Goal: Information Seeking & Learning: Learn about a topic

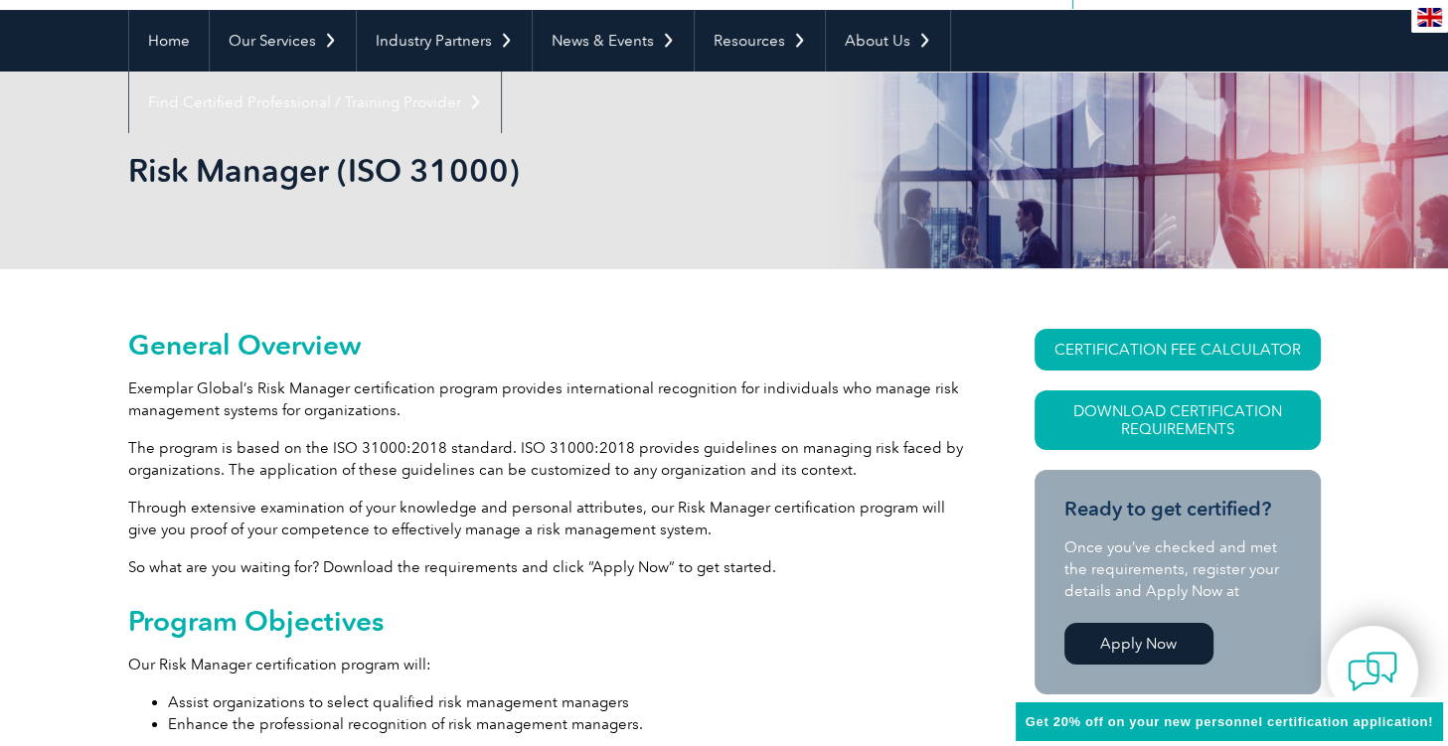
scroll to position [210, 0]
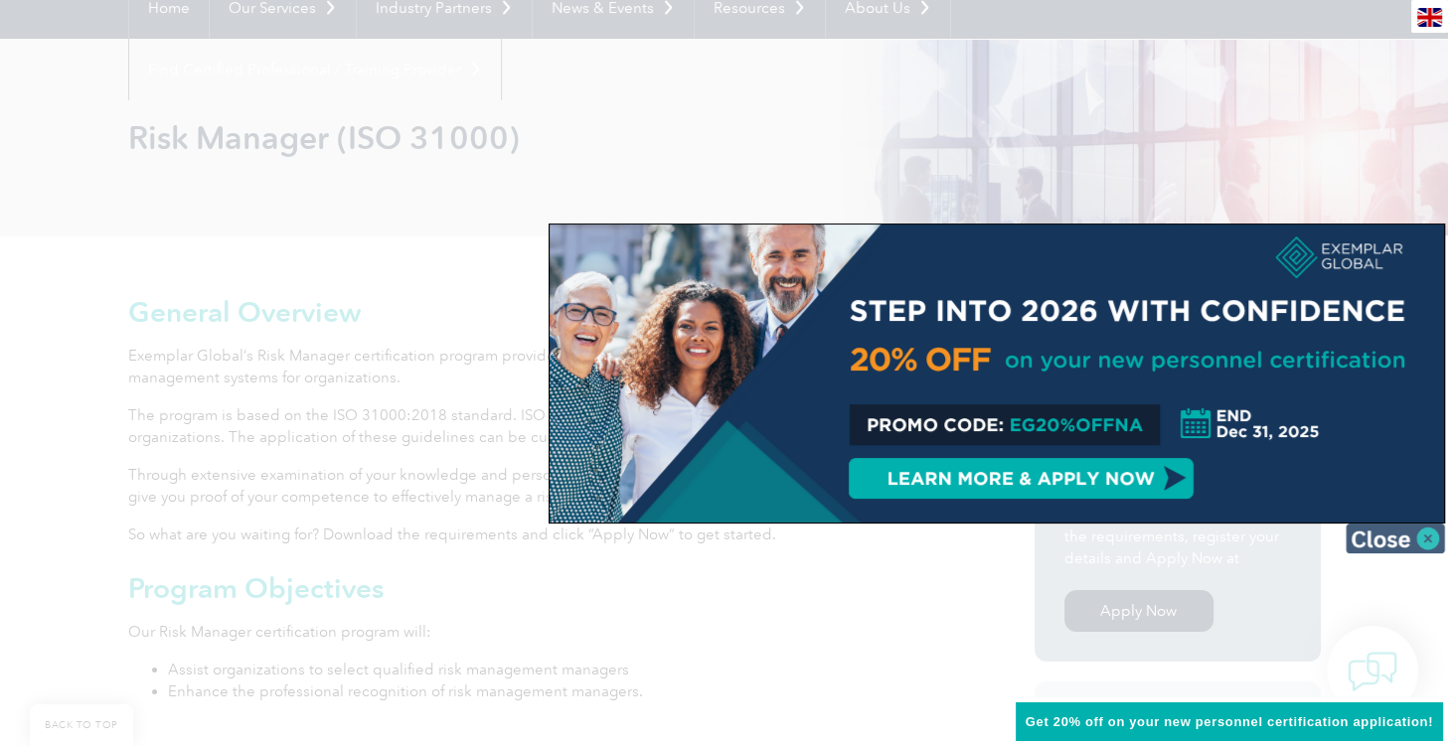
click at [1433, 531] on img at bounding box center [1394, 539] width 99 height 30
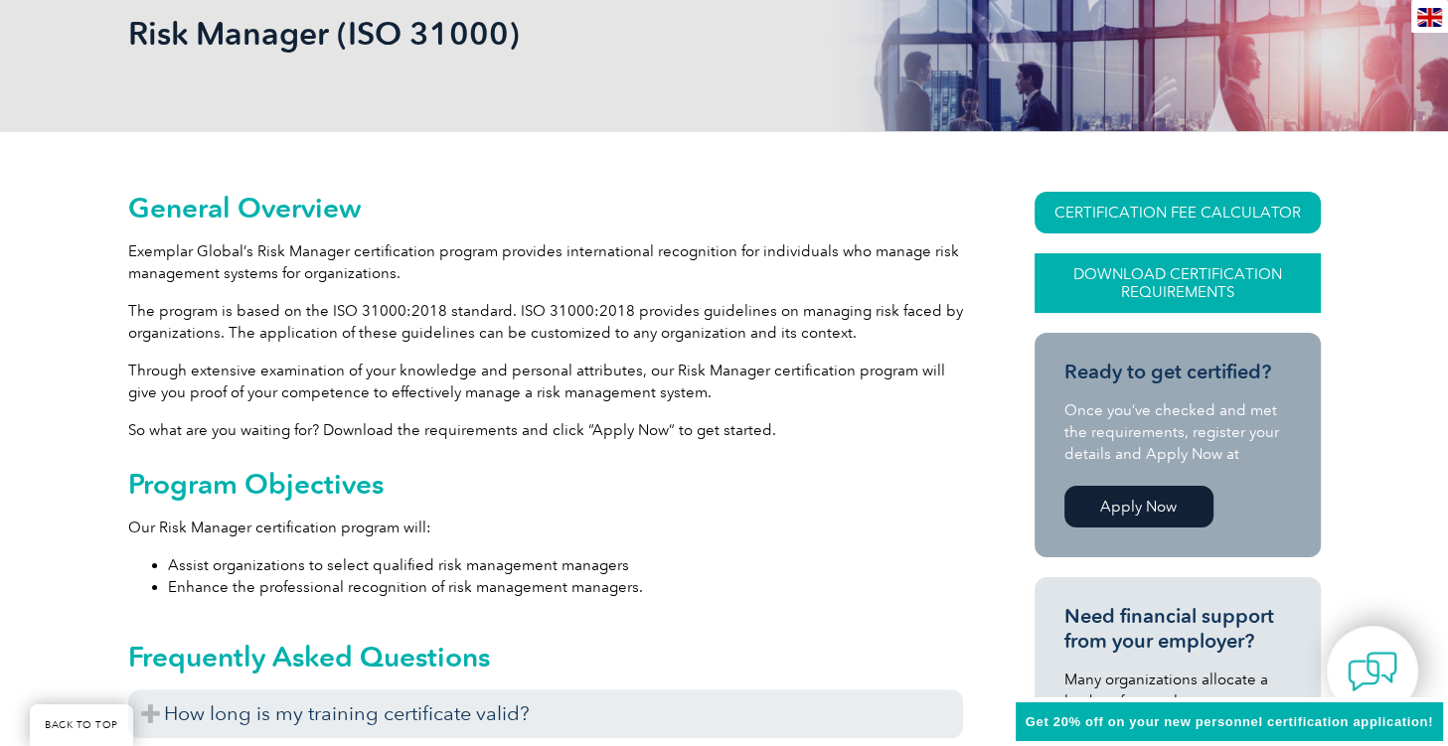
click at [1184, 271] on link "Download Certification Requirements" at bounding box center [1177, 283] width 286 height 60
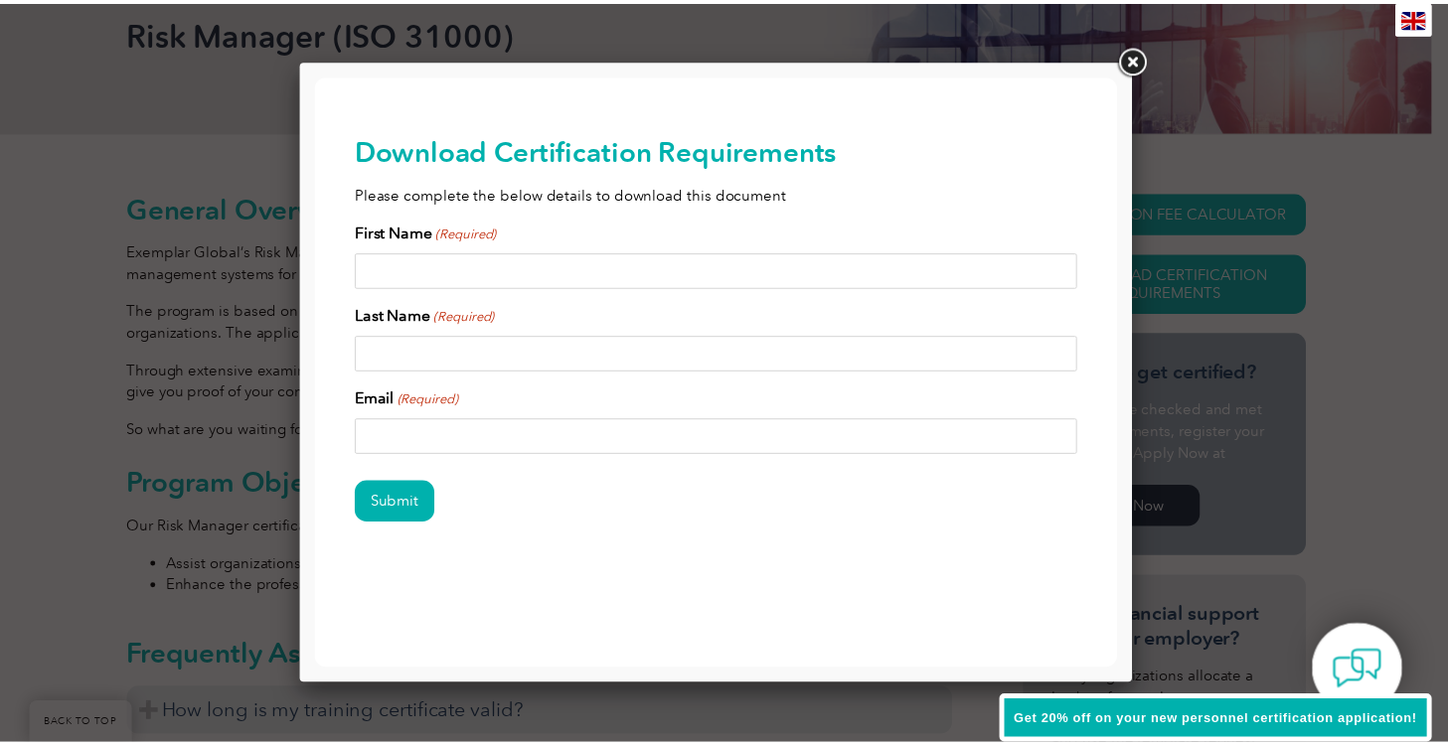
scroll to position [0, 0]
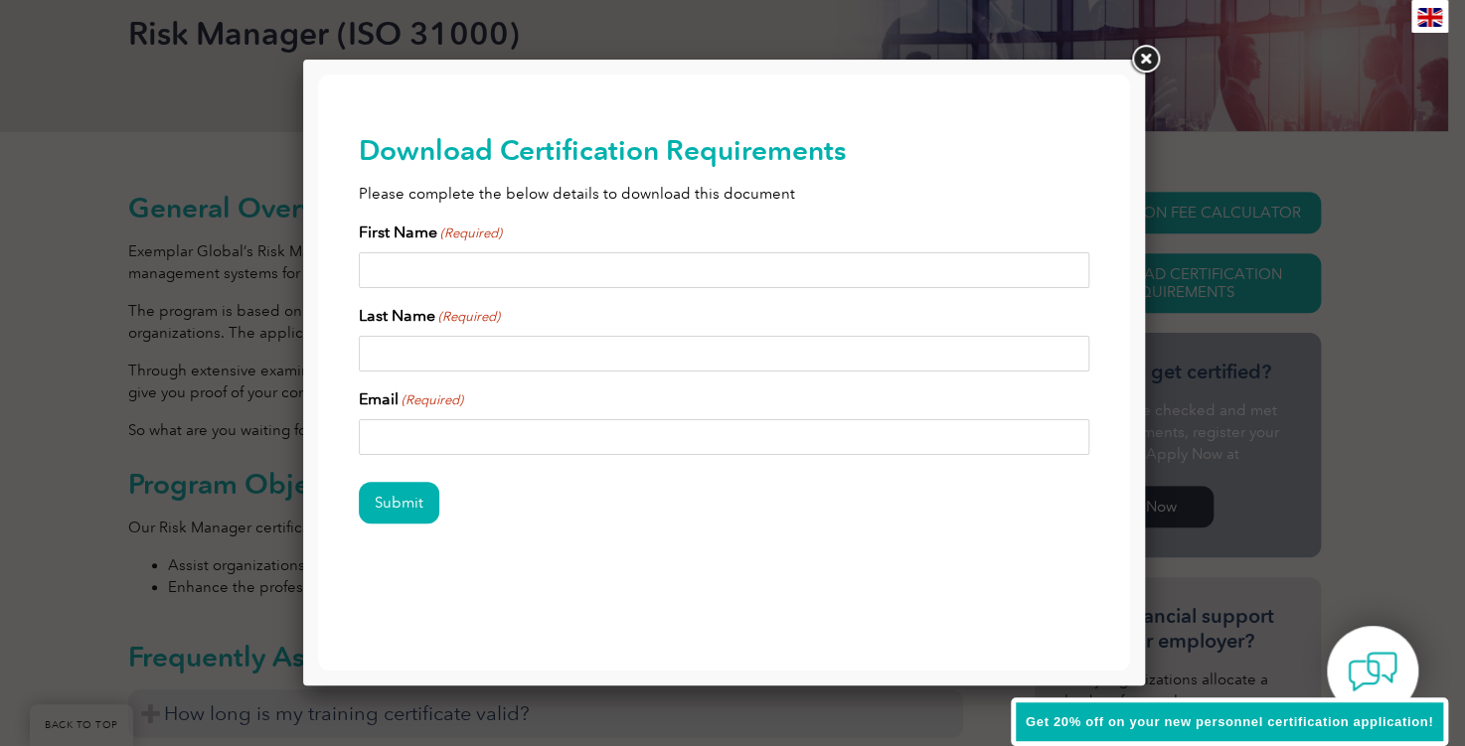
click at [1148, 58] on link at bounding box center [1145, 60] width 36 height 36
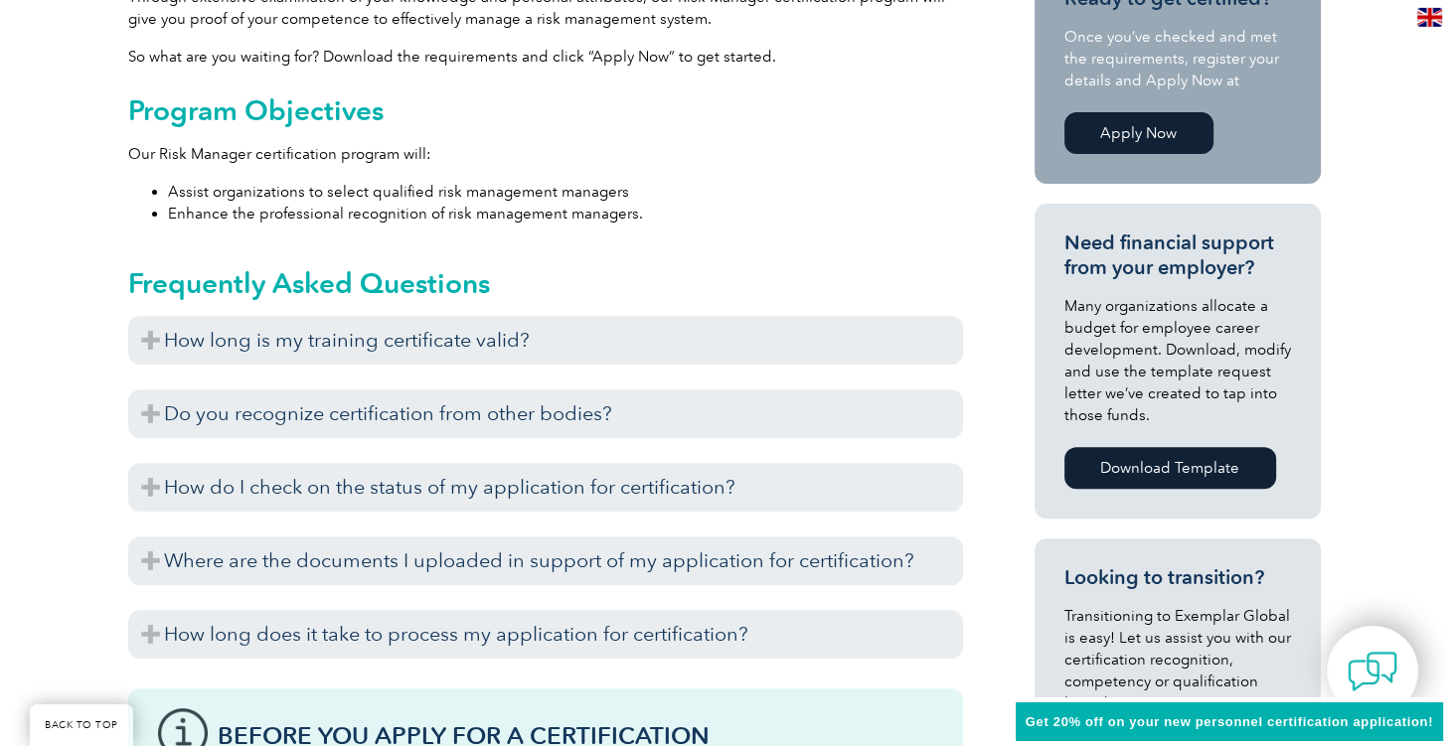
scroll to position [733, 0]
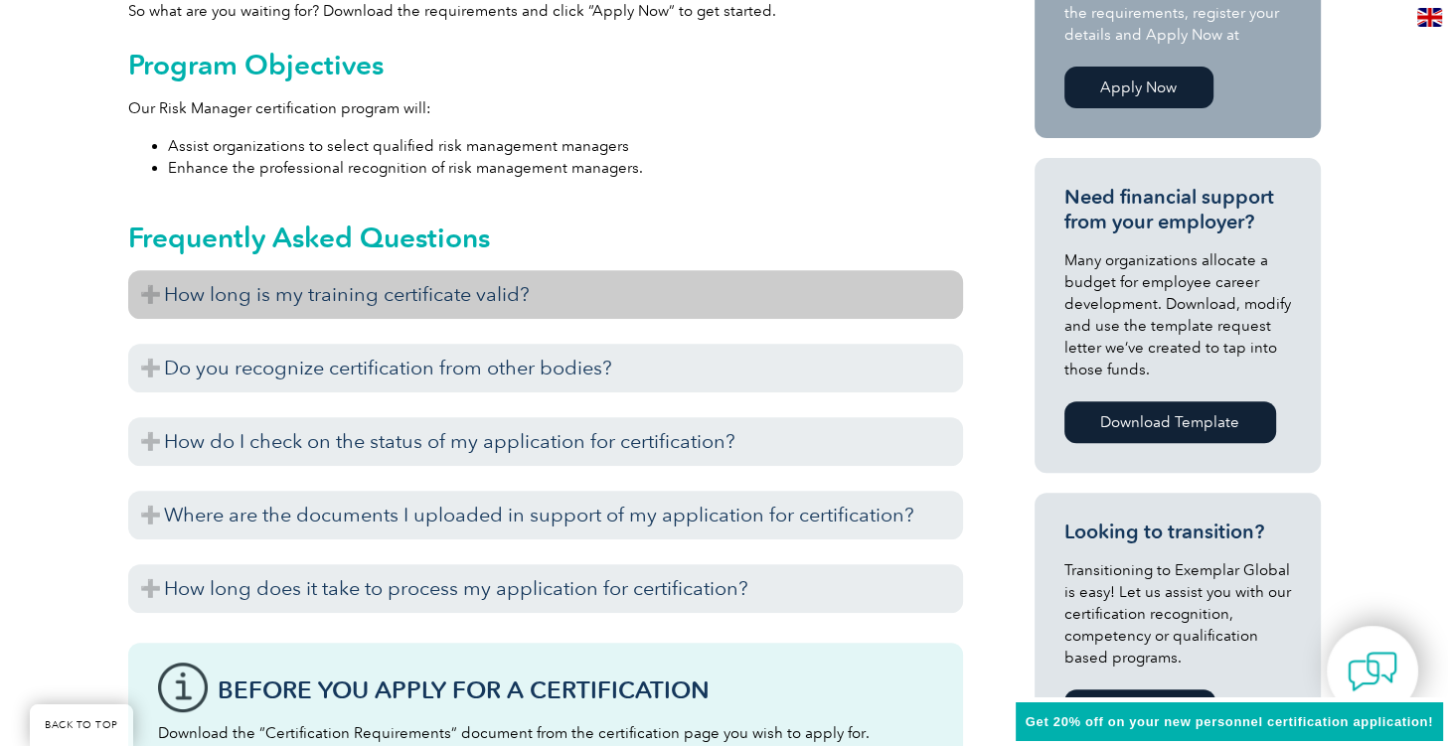
click at [150, 290] on h3 "How long is my training certificate valid?" at bounding box center [545, 294] width 835 height 49
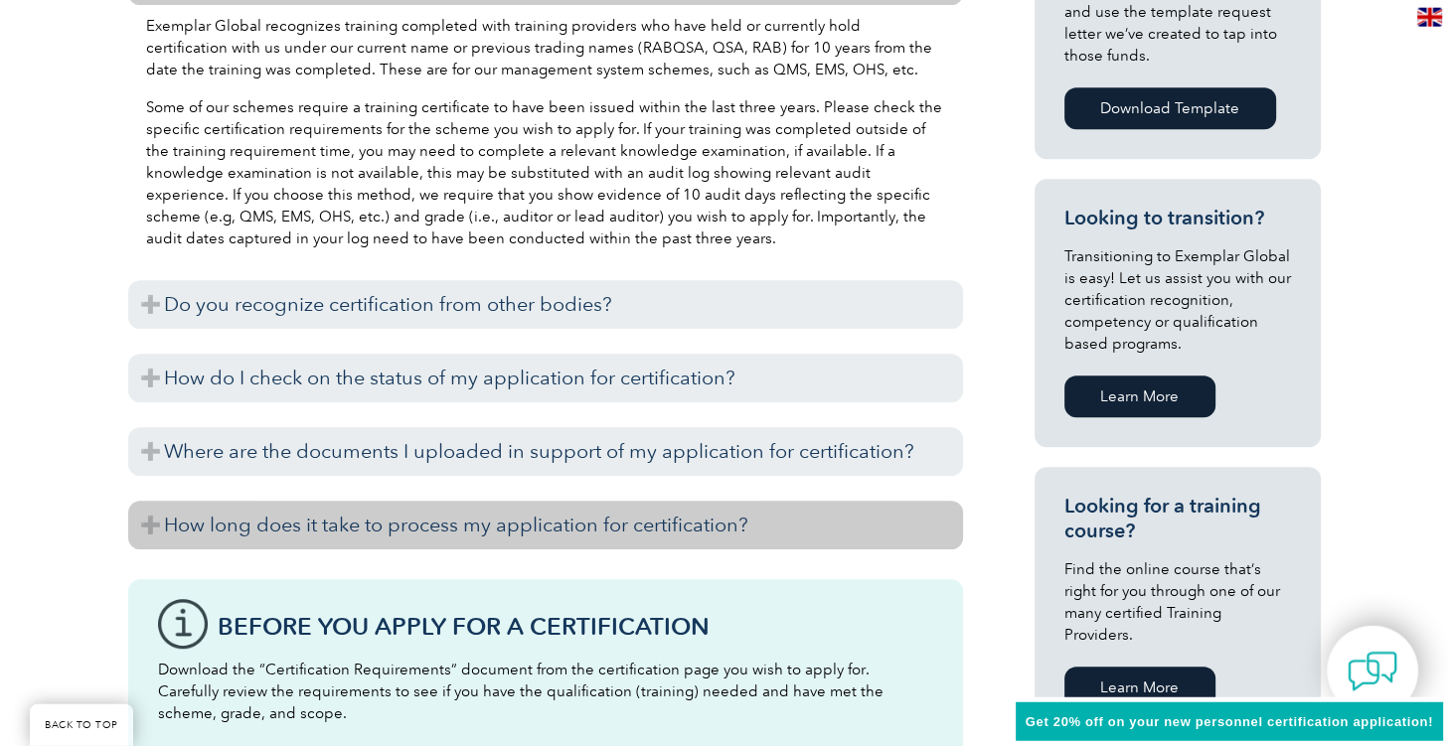
scroll to position [1048, 0]
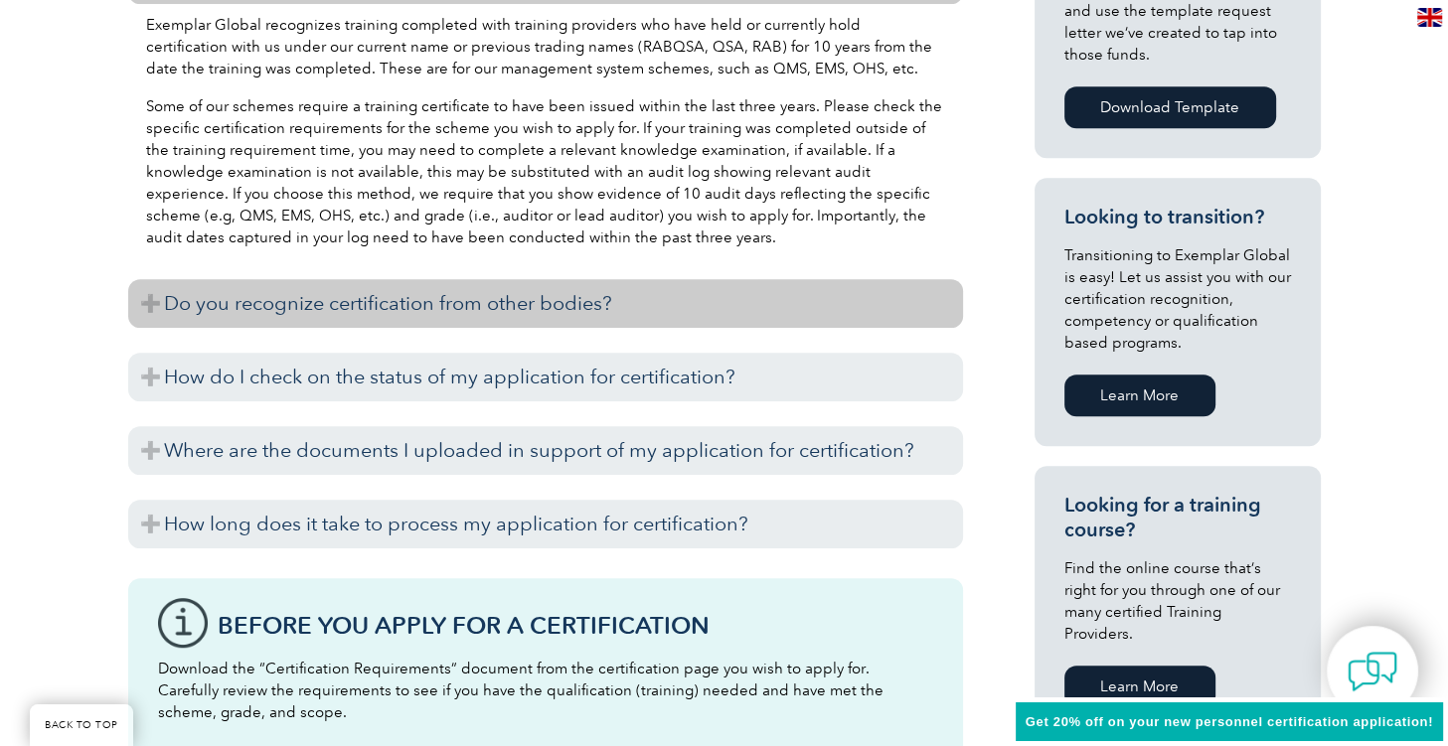
click at [148, 310] on h3 "Do you recognize certification from other bodies?" at bounding box center [545, 303] width 835 height 49
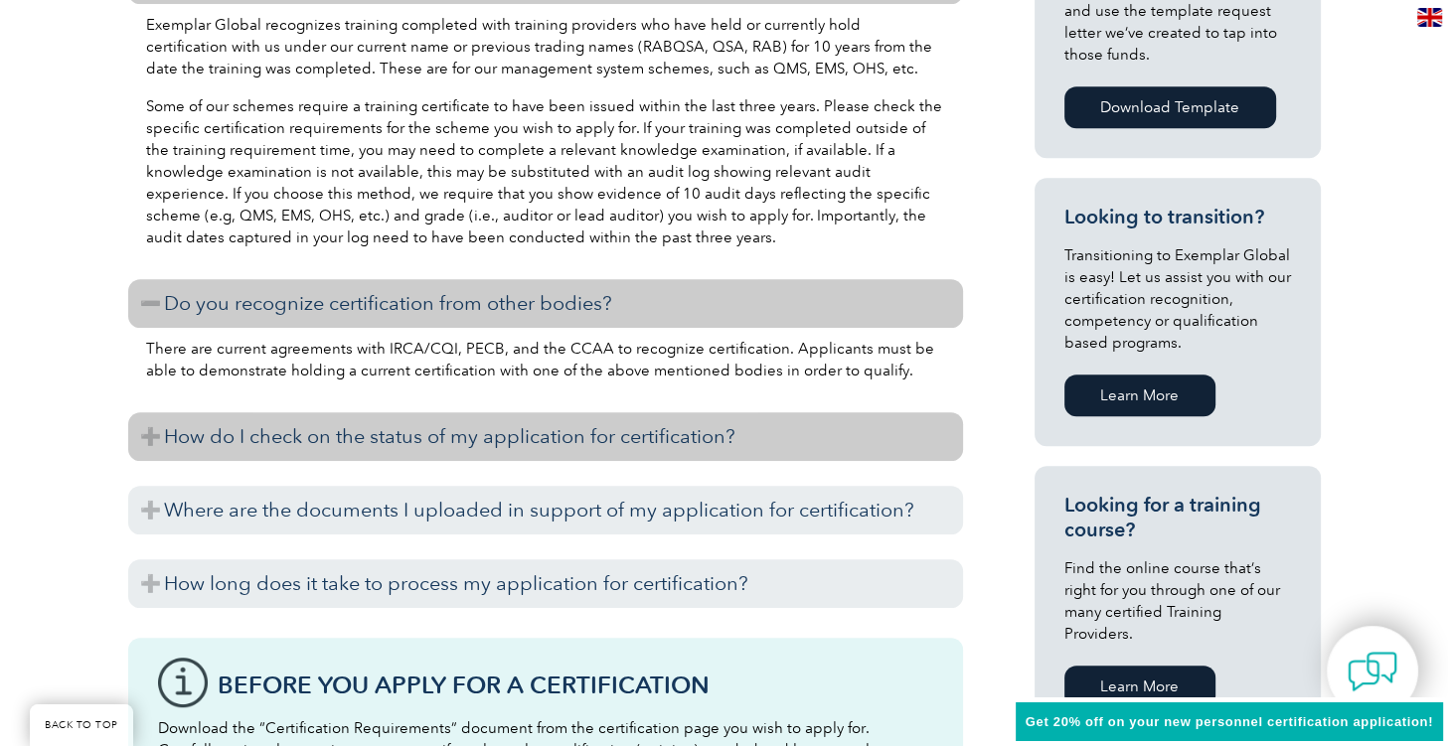
click at [150, 440] on h3 "How do I check on the status of my application for certification?" at bounding box center [545, 436] width 835 height 49
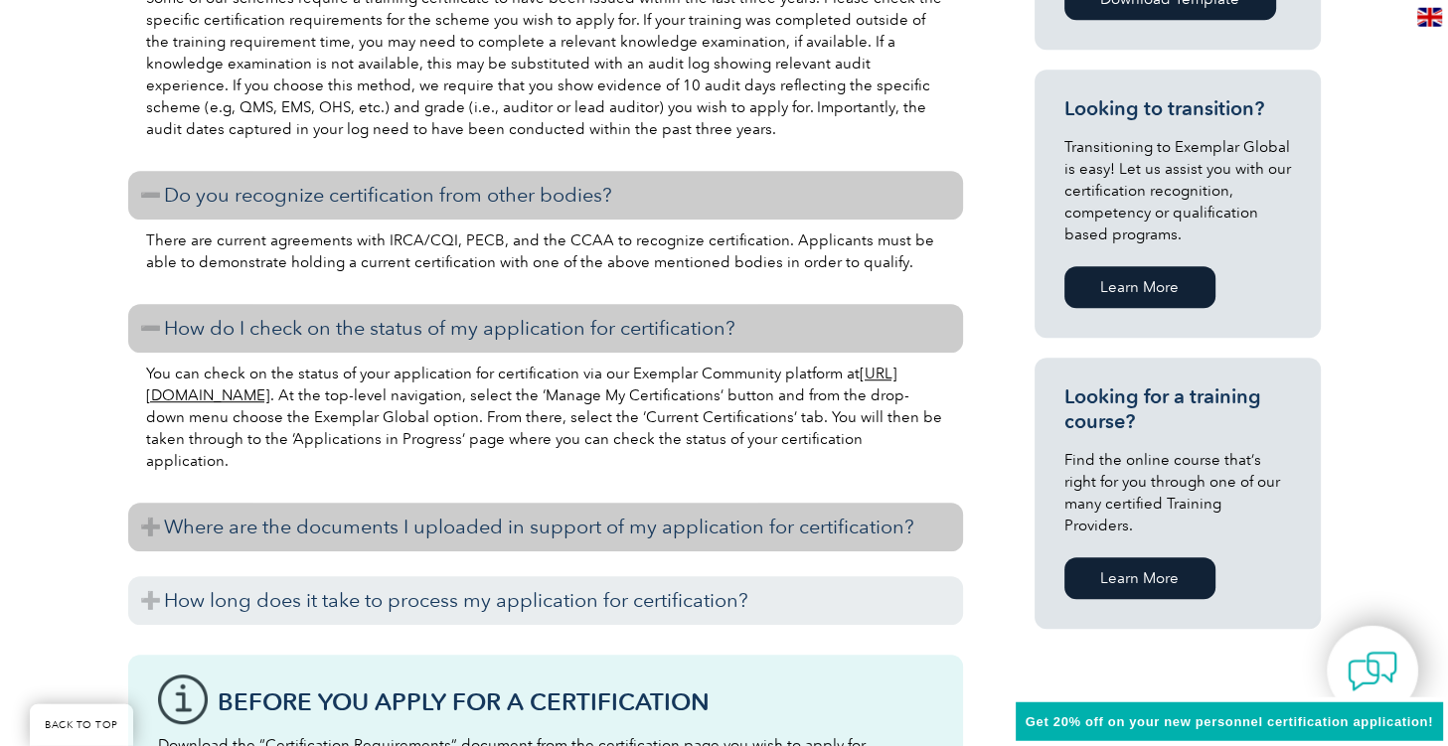
scroll to position [1258, 0]
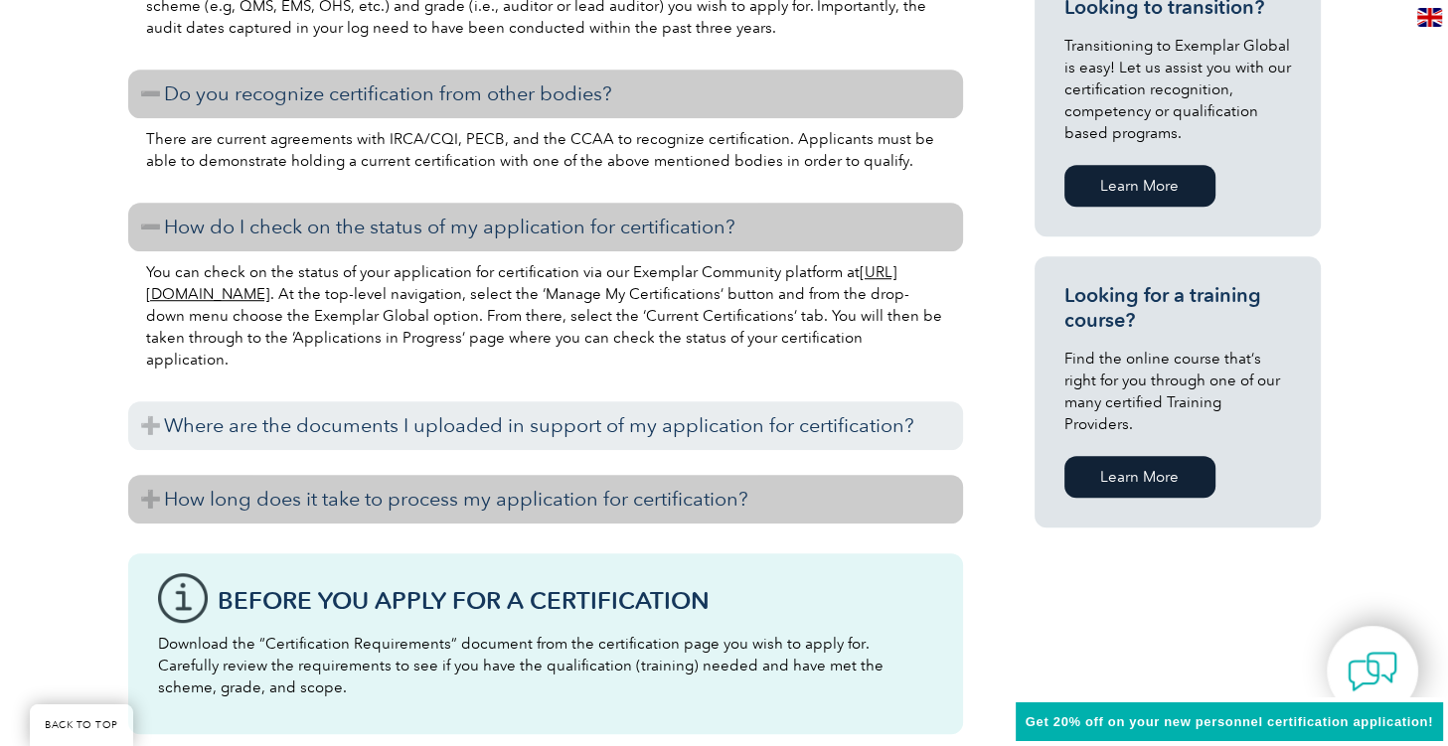
click at [371, 503] on h3 "How long does it take to process my application for certification?" at bounding box center [545, 499] width 835 height 49
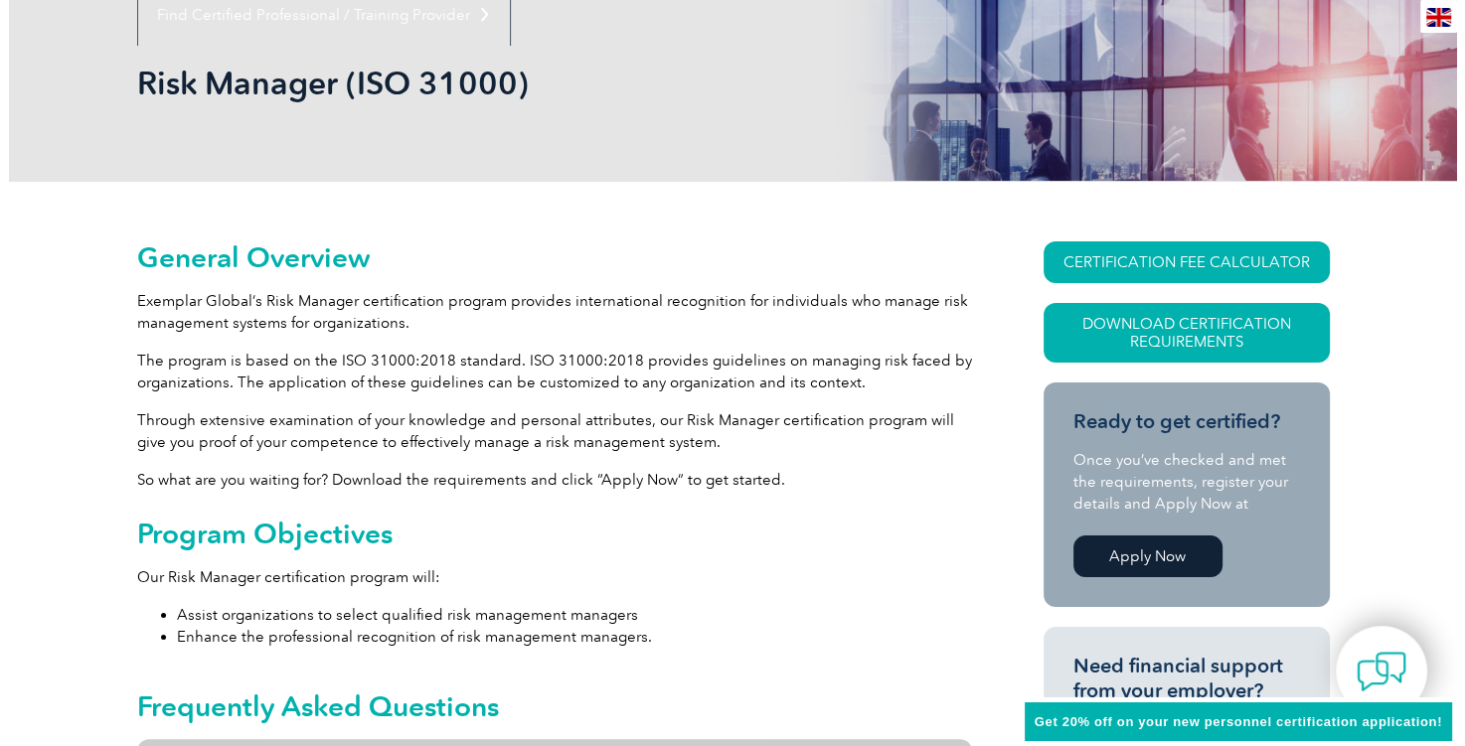
scroll to position [0, 0]
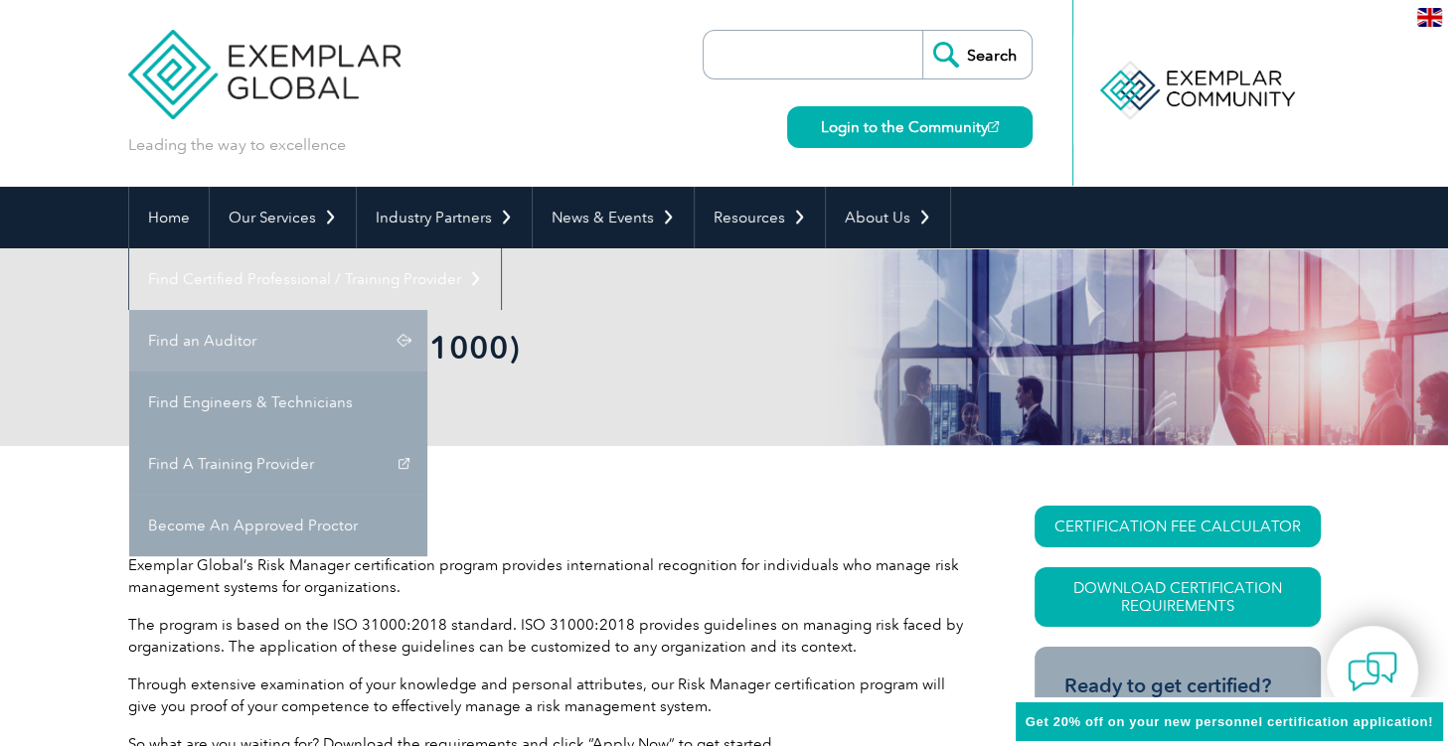
click at [427, 310] on link "Find an Auditor" at bounding box center [278, 341] width 298 height 62
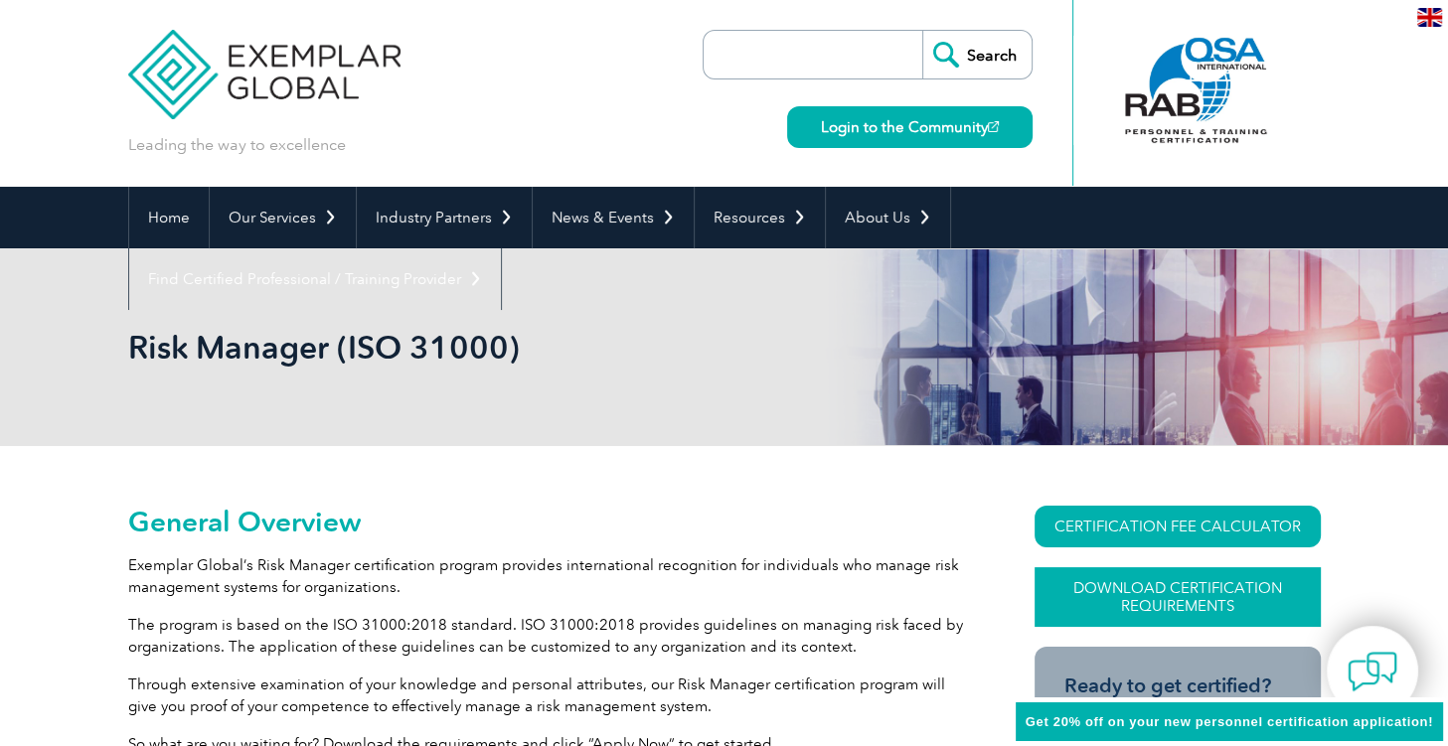
click at [1147, 594] on link "Download Certification Requirements" at bounding box center [1177, 597] width 286 height 60
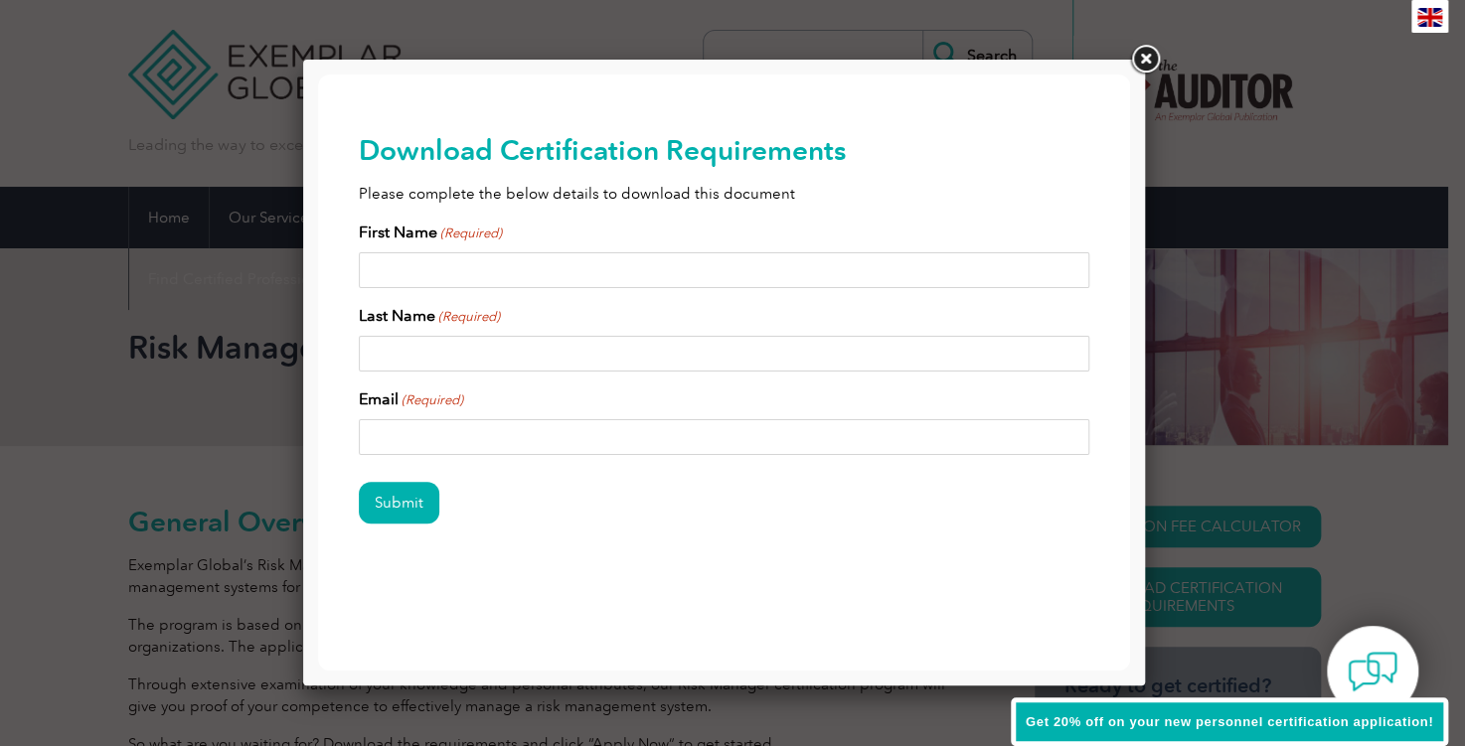
click at [1154, 55] on link at bounding box center [1145, 60] width 36 height 36
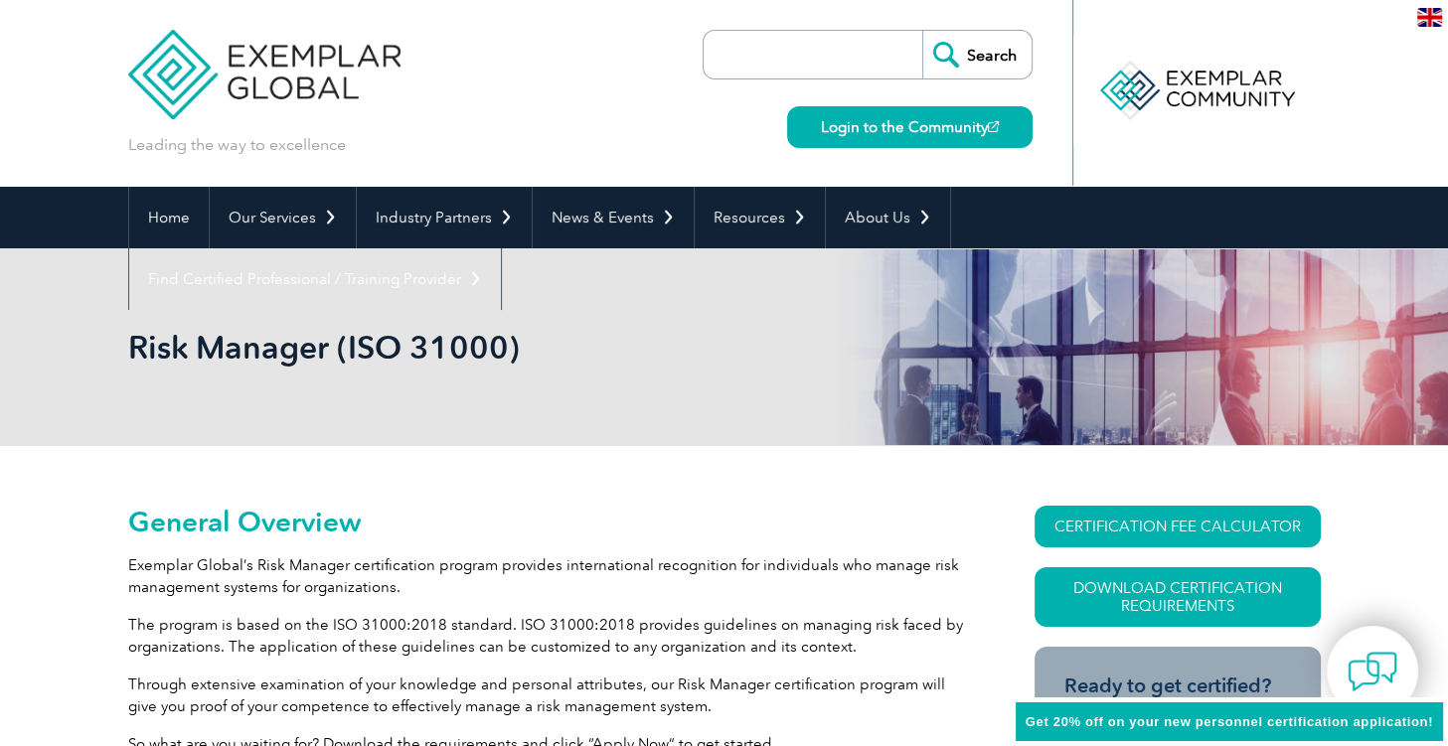
click at [279, 67] on img at bounding box center [264, 59] width 273 height 119
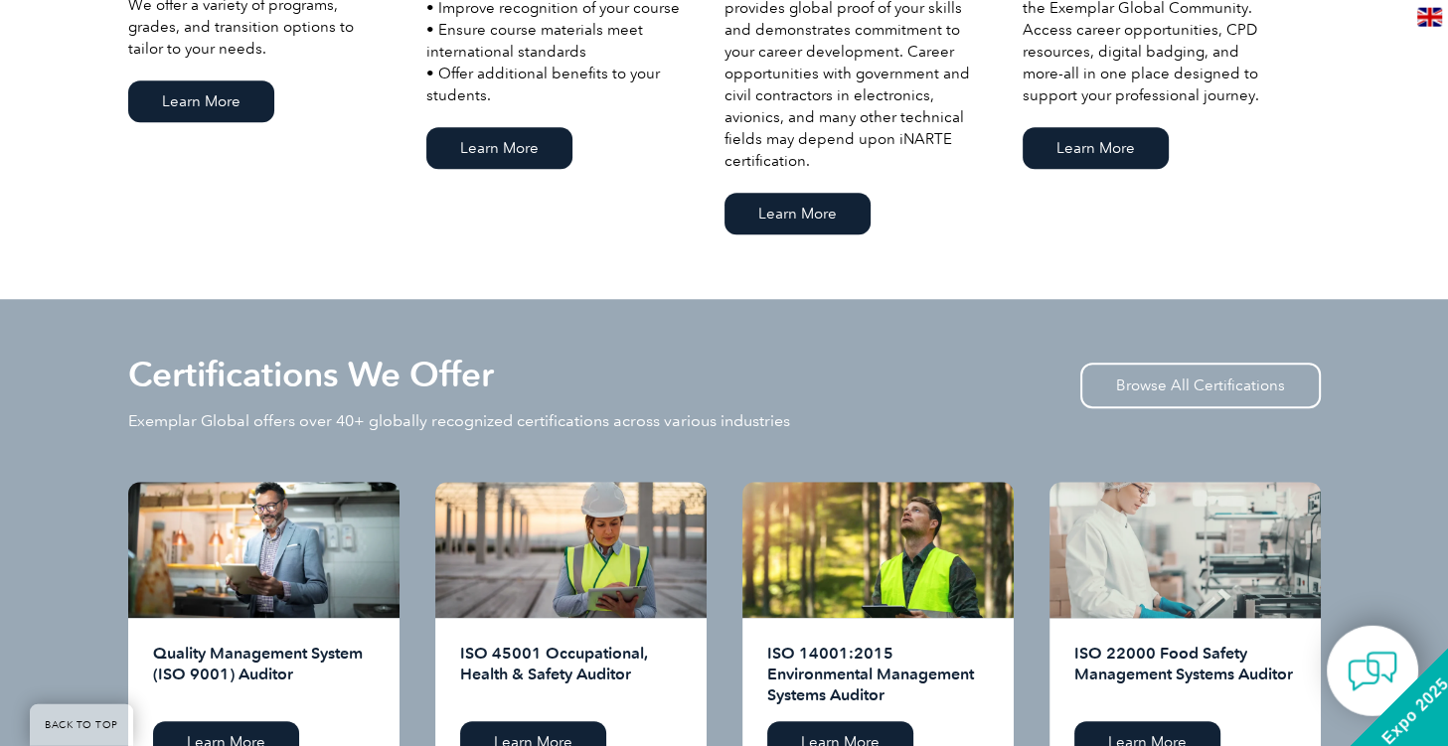
scroll to position [1678, 0]
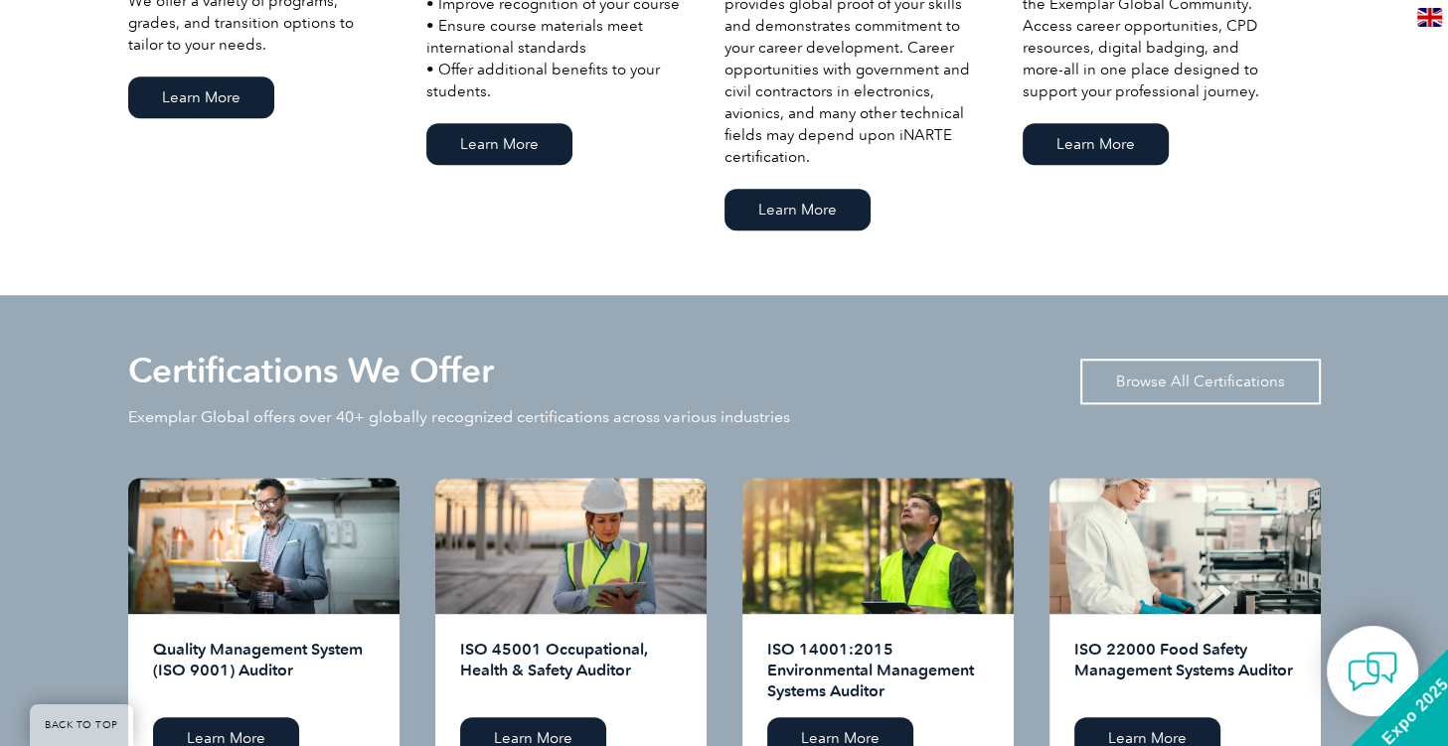
click at [1222, 372] on link "Browse All Certifications" at bounding box center [1200, 382] width 240 height 46
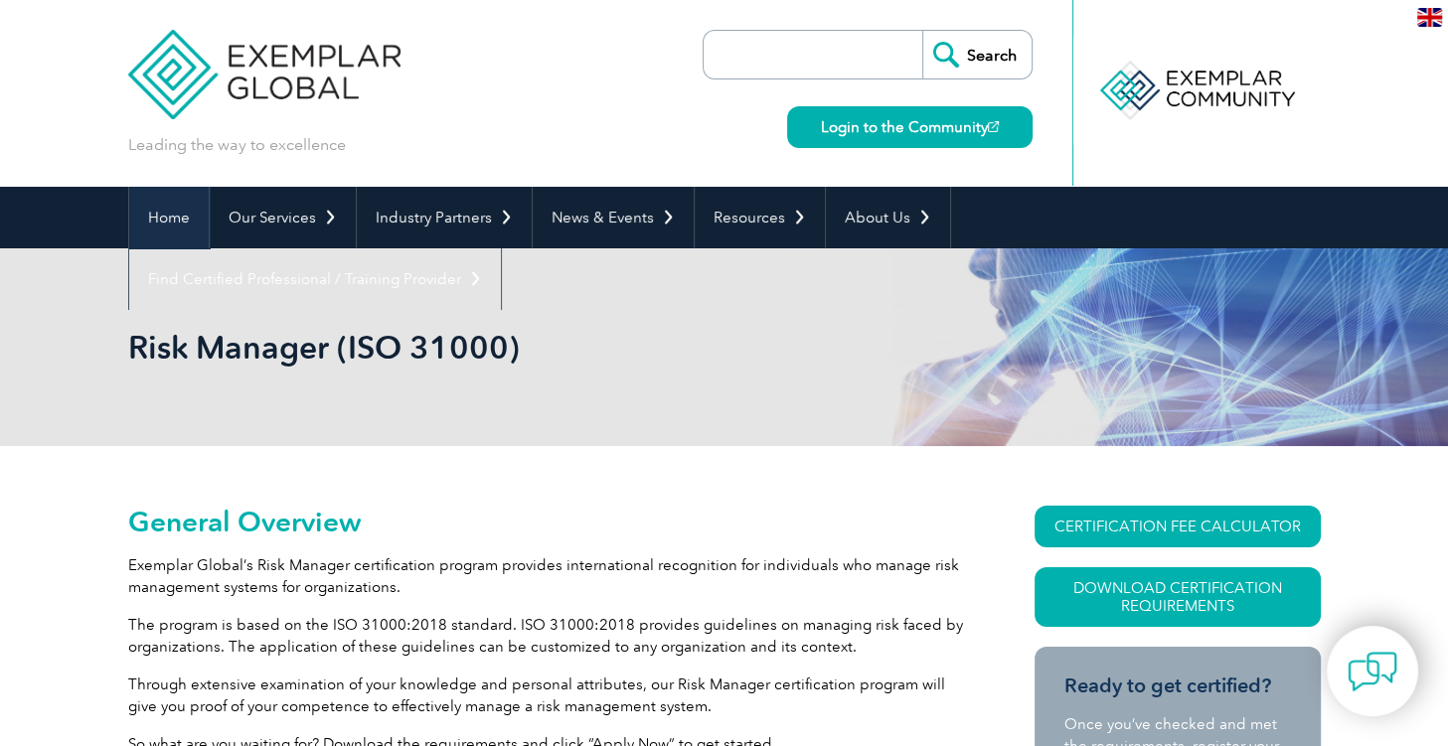
click at [162, 224] on link "Home" at bounding box center [168, 218] width 79 height 62
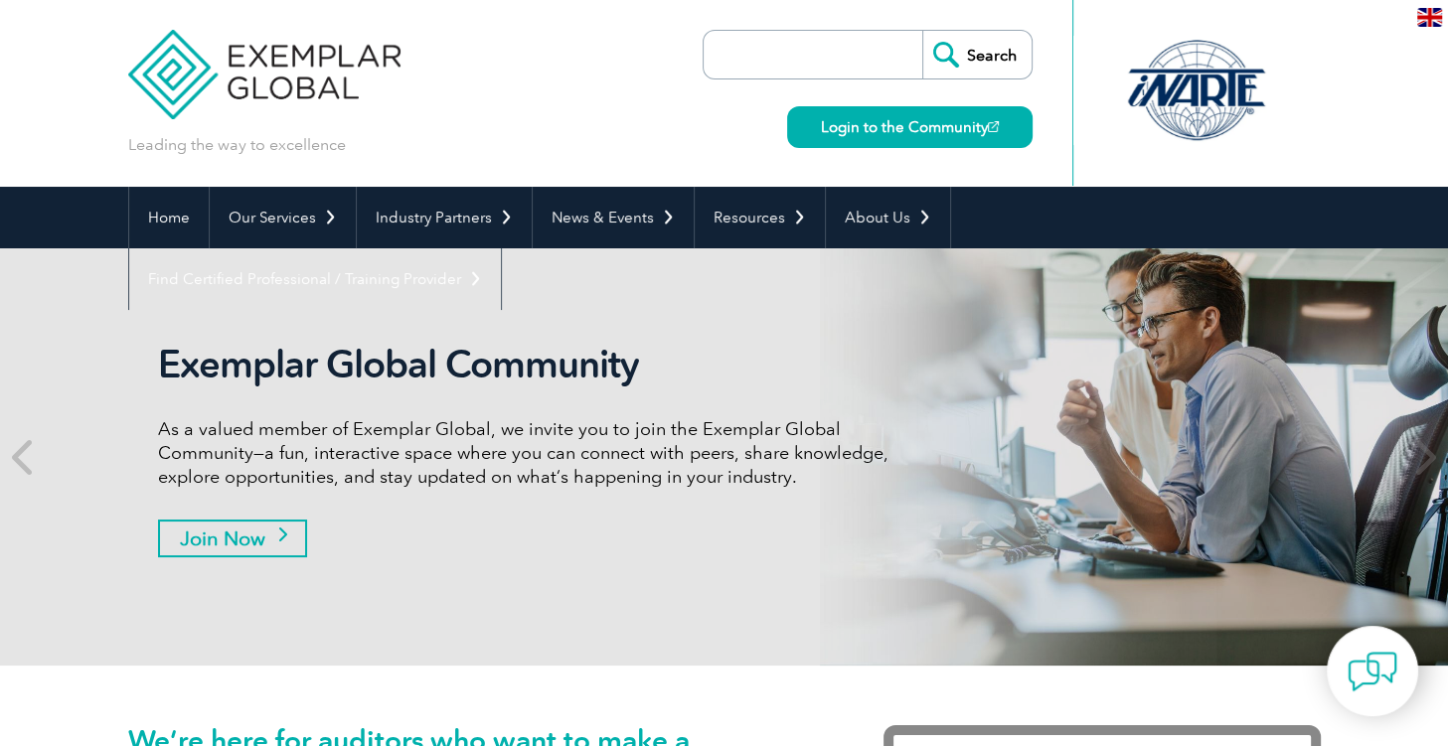
click at [268, 543] on link "Join Now" at bounding box center [232, 539] width 149 height 38
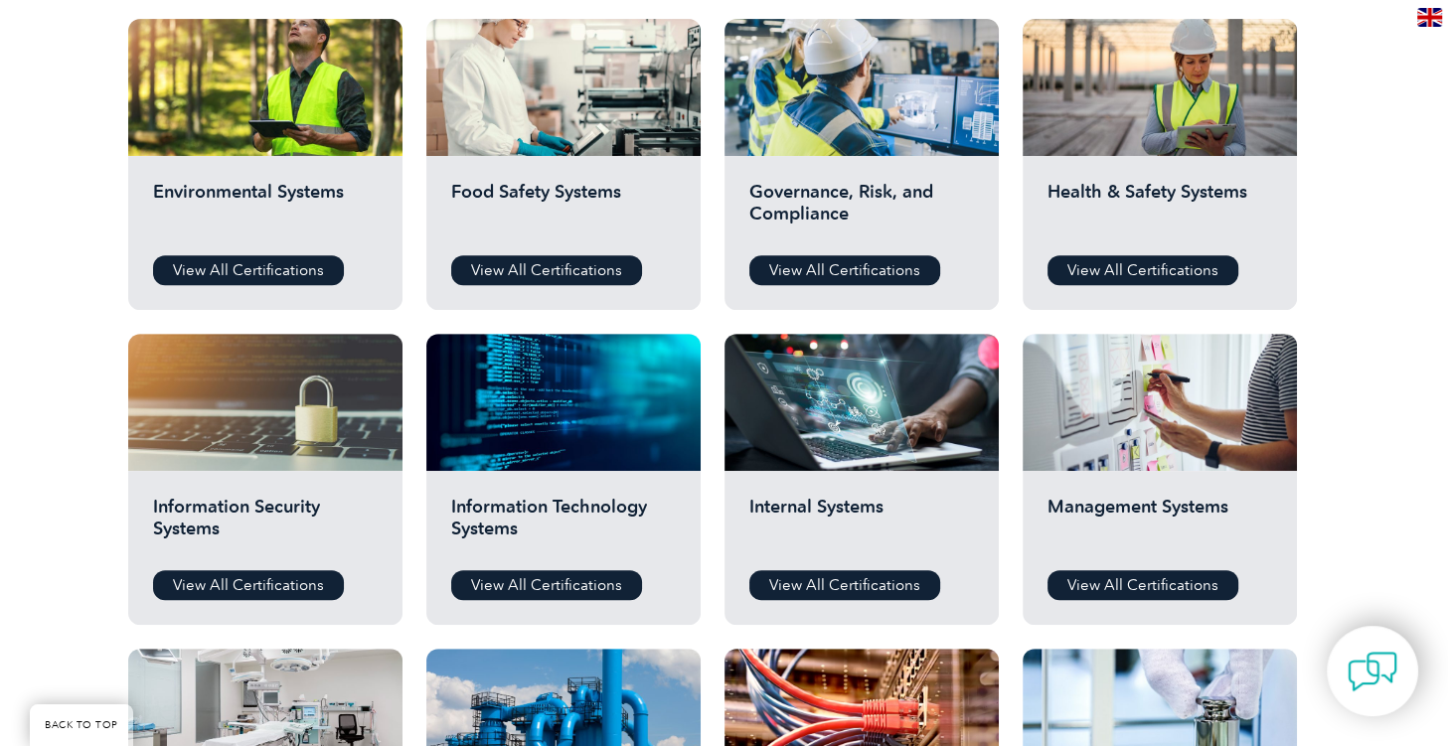
scroll to position [210, 0]
